Goal: Information Seeking & Learning: Learn about a topic

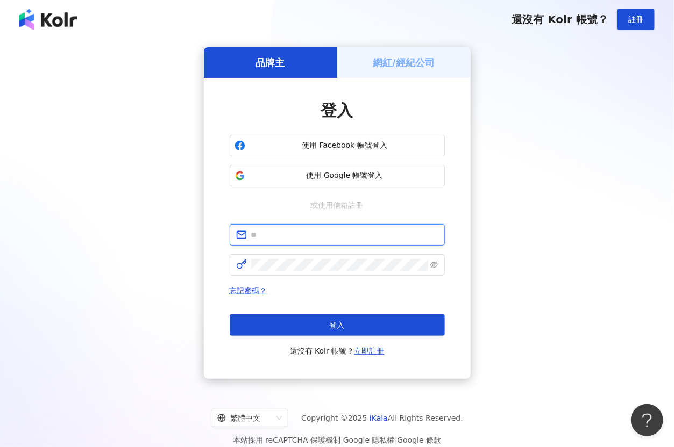
type input "**********"
click at [383, 65] on h5 "網紅/經紀公司" at bounding box center [404, 62] width 62 height 13
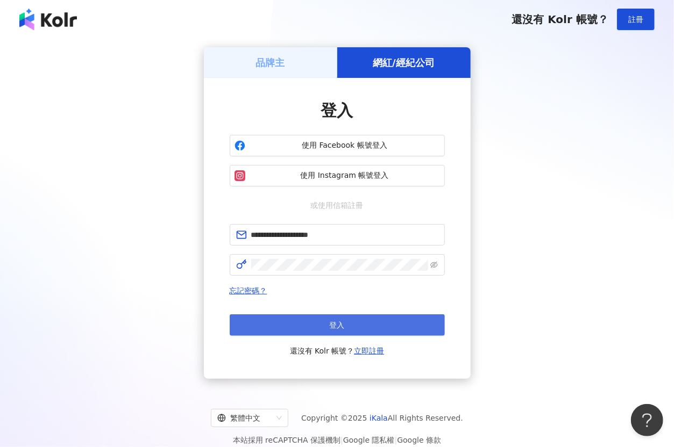
click at [358, 322] on button "登入" at bounding box center [337, 326] width 215 height 22
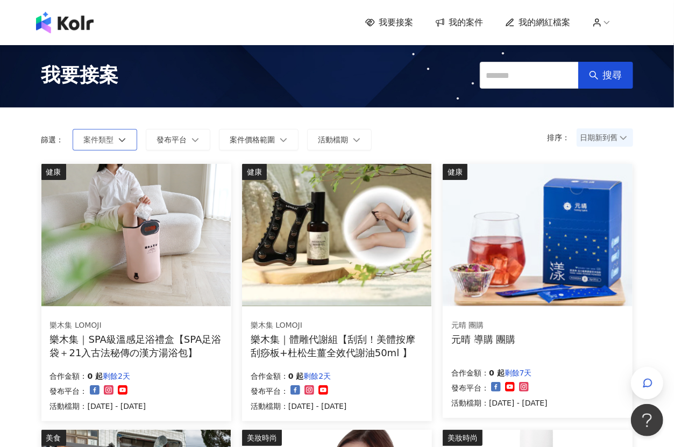
click at [108, 141] on span "案件類型" at bounding box center [99, 140] width 30 height 9
click at [170, 140] on span "發布平台" at bounding box center [172, 140] width 30 height 9
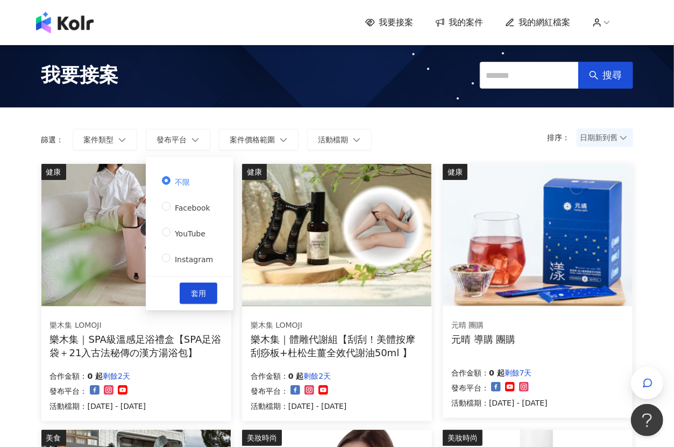
drag, startPoint x: 194, startPoint y: 262, endPoint x: 190, endPoint y: 247, distance: 16.0
click at [194, 262] on span "Instagram" at bounding box center [193, 259] width 47 height 9
click at [202, 293] on span "套用" at bounding box center [198, 293] width 15 height 9
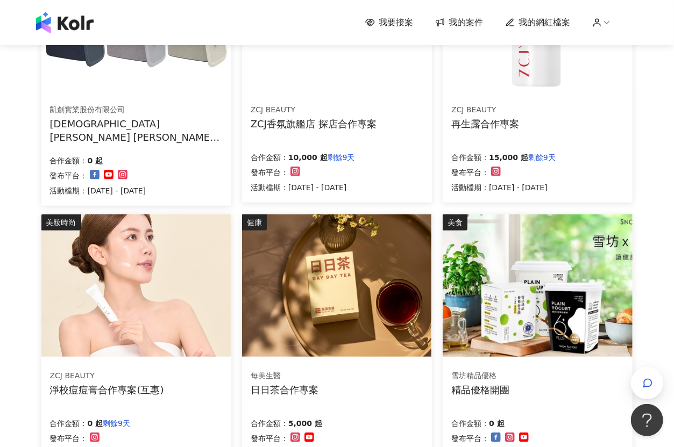
scroll to position [323, 0]
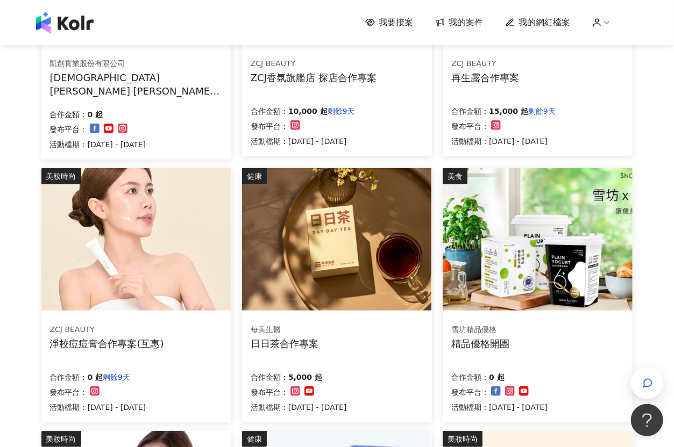
click at [146, 112] on div "合作金額： 0 起" at bounding box center [98, 113] width 96 height 15
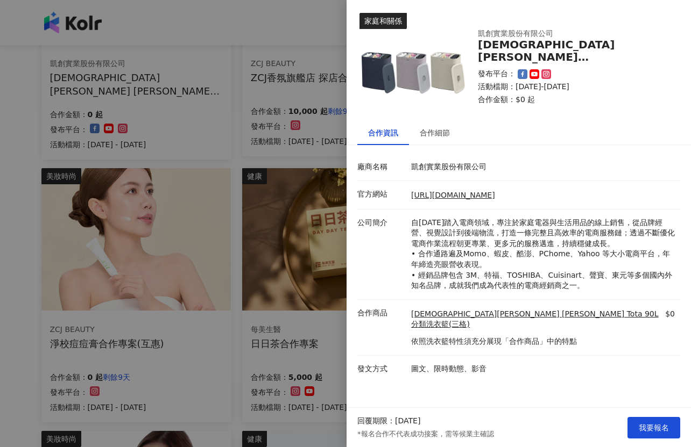
click at [212, 84] on div at bounding box center [345, 223] width 691 height 447
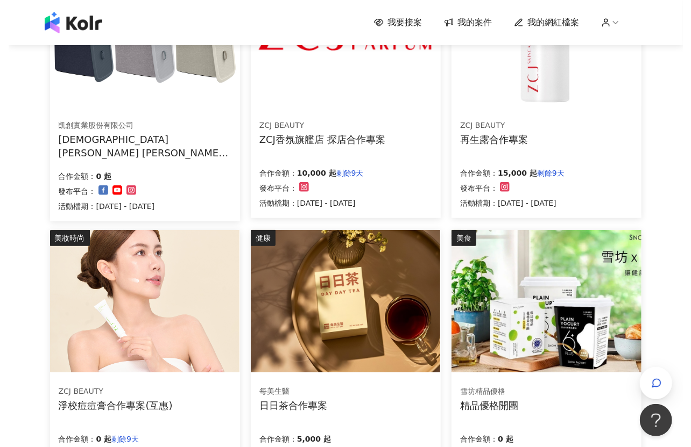
scroll to position [215, 0]
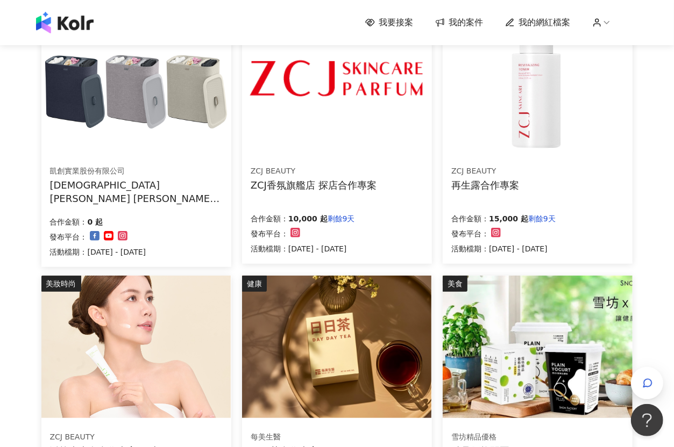
click at [292, 132] on img at bounding box center [336, 81] width 189 height 143
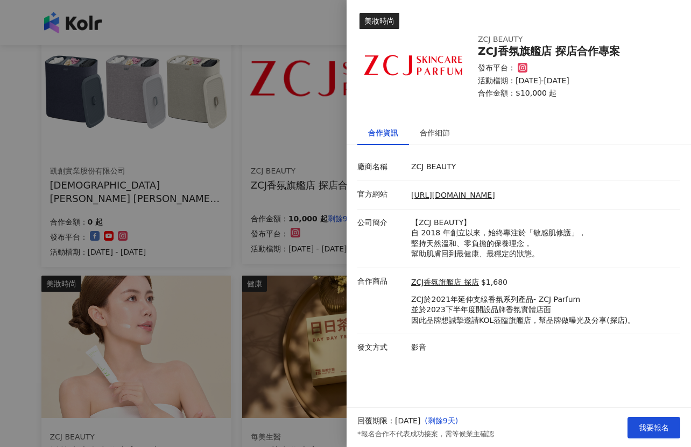
drag, startPoint x: 209, startPoint y: 198, endPoint x: 237, endPoint y: 197, distance: 28.5
click at [209, 198] on div at bounding box center [345, 223] width 691 height 447
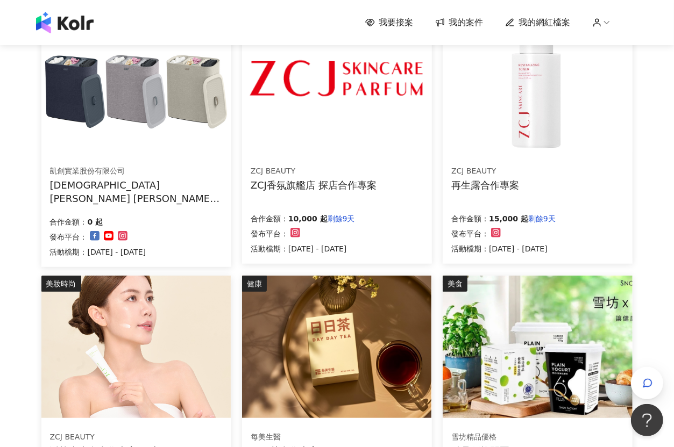
click at [518, 101] on img at bounding box center [537, 81] width 189 height 143
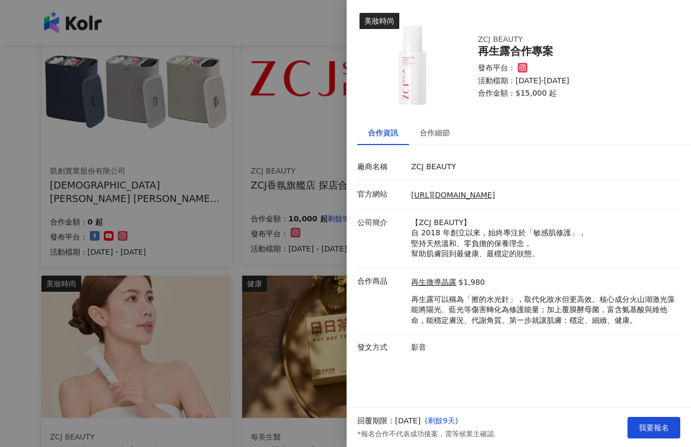
drag, startPoint x: 209, startPoint y: 193, endPoint x: 202, endPoint y: 195, distance: 6.8
click at [209, 193] on div at bounding box center [345, 223] width 691 height 447
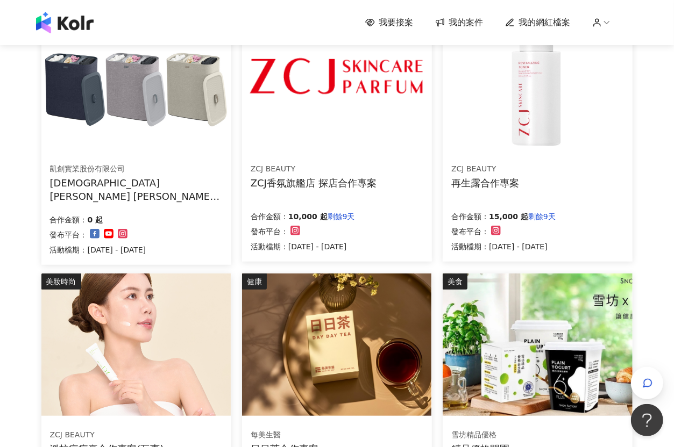
scroll to position [323, 0]
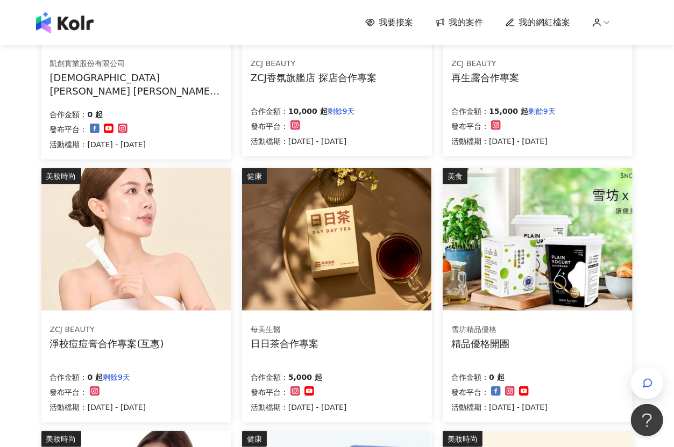
click at [112, 210] on img at bounding box center [135, 239] width 189 height 143
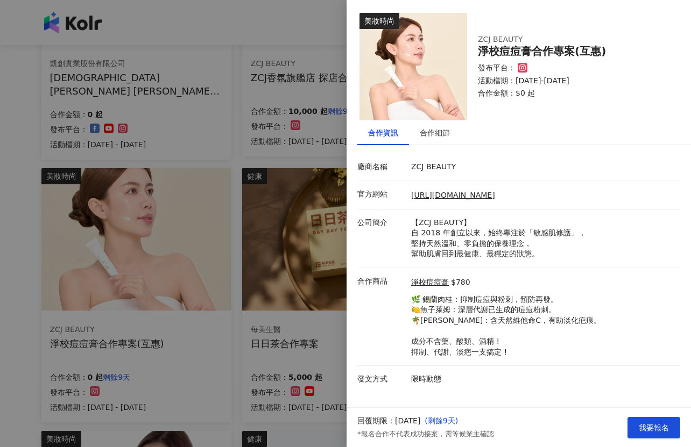
click at [194, 173] on div at bounding box center [345, 223] width 691 height 447
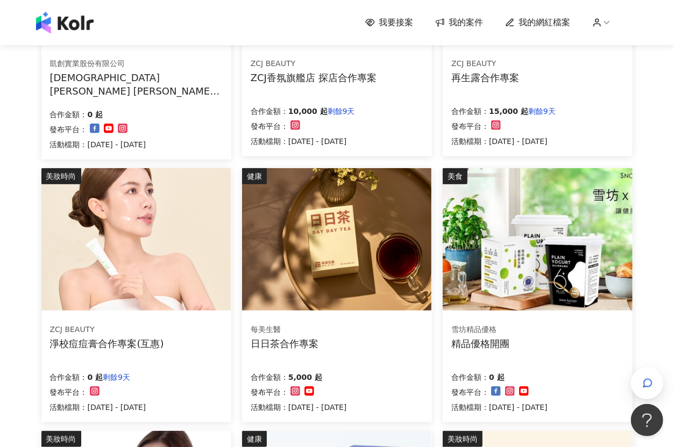
click at [296, 215] on img at bounding box center [336, 239] width 189 height 143
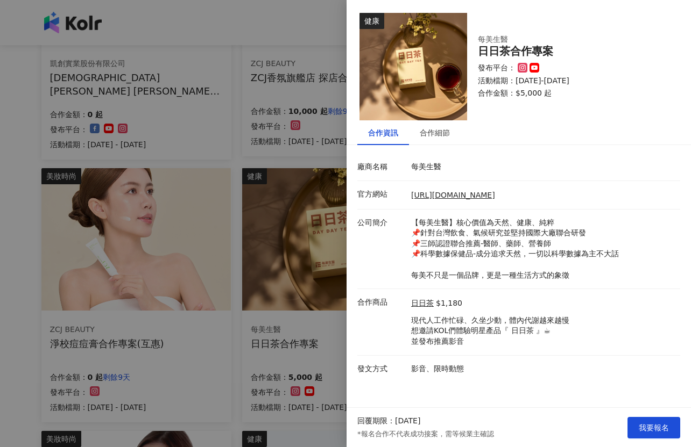
click at [288, 215] on div at bounding box center [345, 223] width 691 height 447
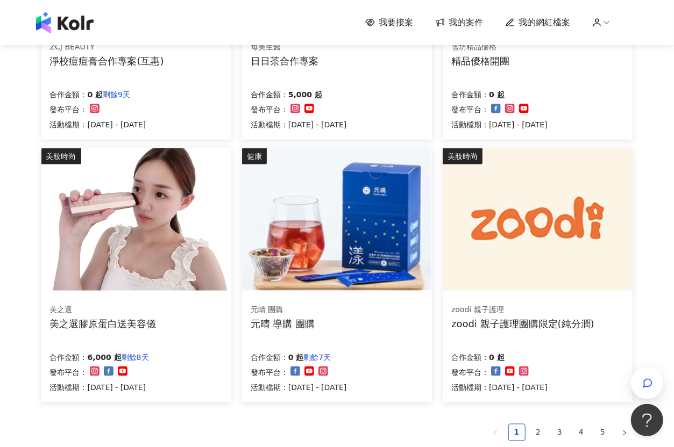
scroll to position [655, 0]
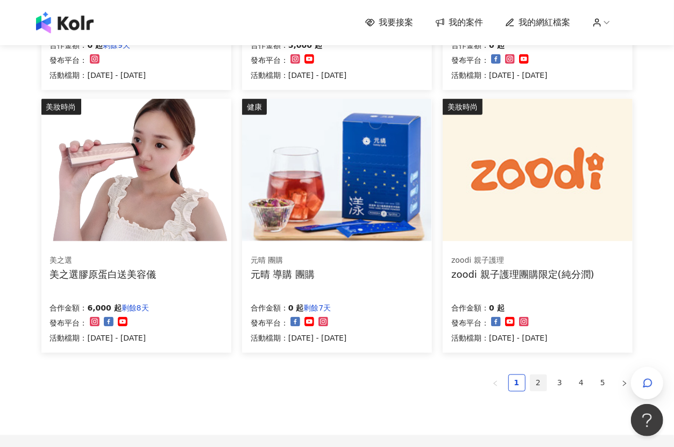
click at [534, 383] on link "2" at bounding box center [538, 383] width 16 height 16
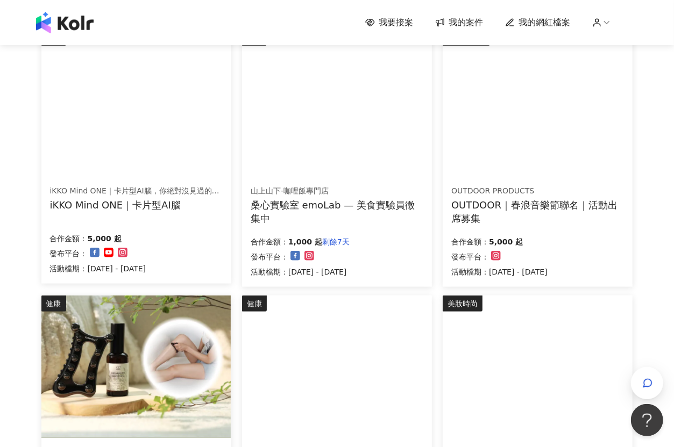
scroll to position [753, 0]
